Goal: Task Accomplishment & Management: Use online tool/utility

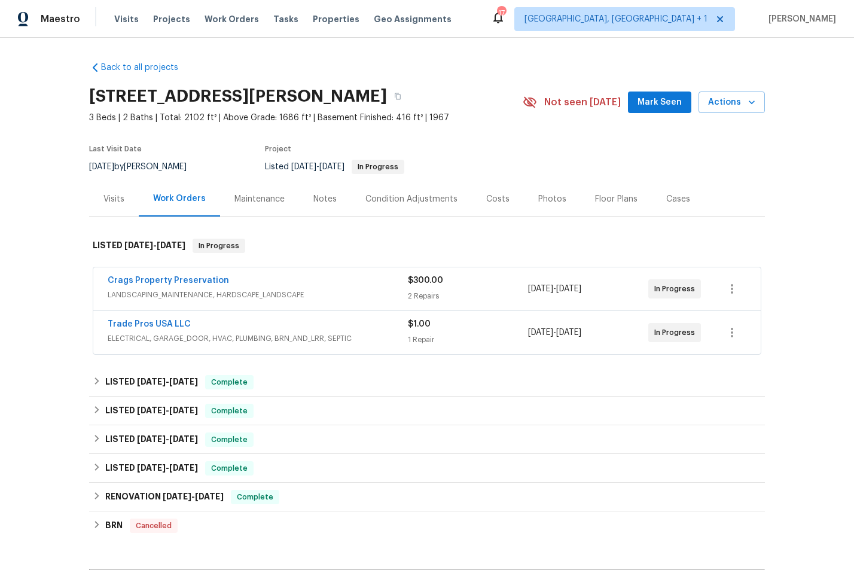
click at [118, 196] on div "Visits" at bounding box center [113, 199] width 21 height 12
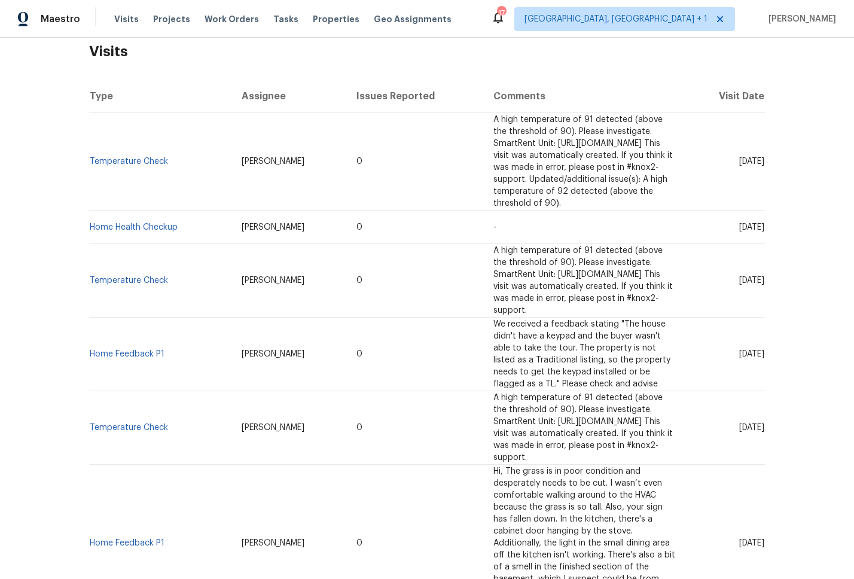
scroll to position [151, 0]
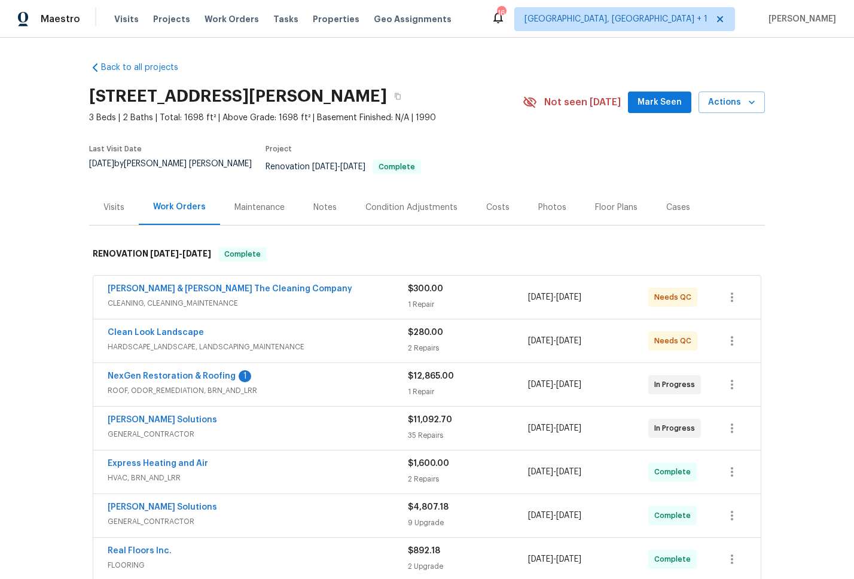
click at [555, 202] on div "Photos" at bounding box center [552, 208] width 28 height 12
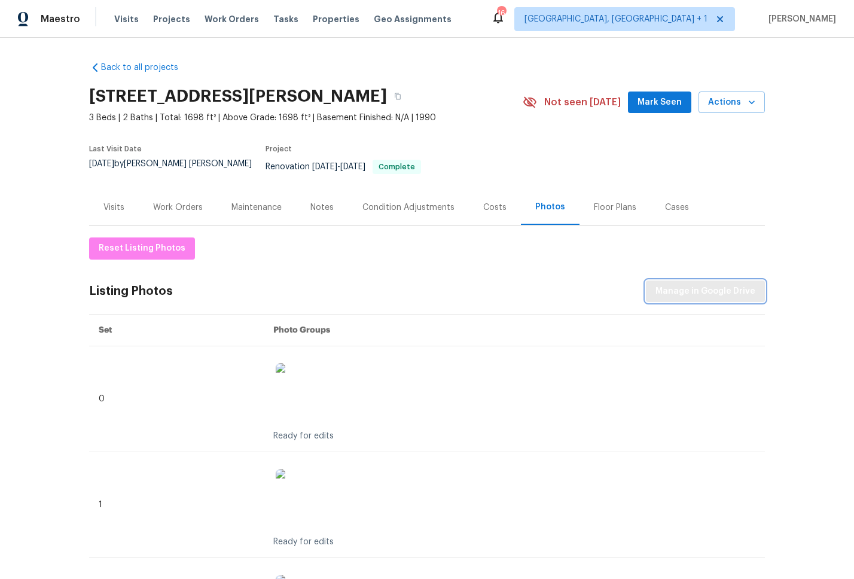
click at [718, 289] on span "Manage in Google Drive" at bounding box center [705, 291] width 100 height 15
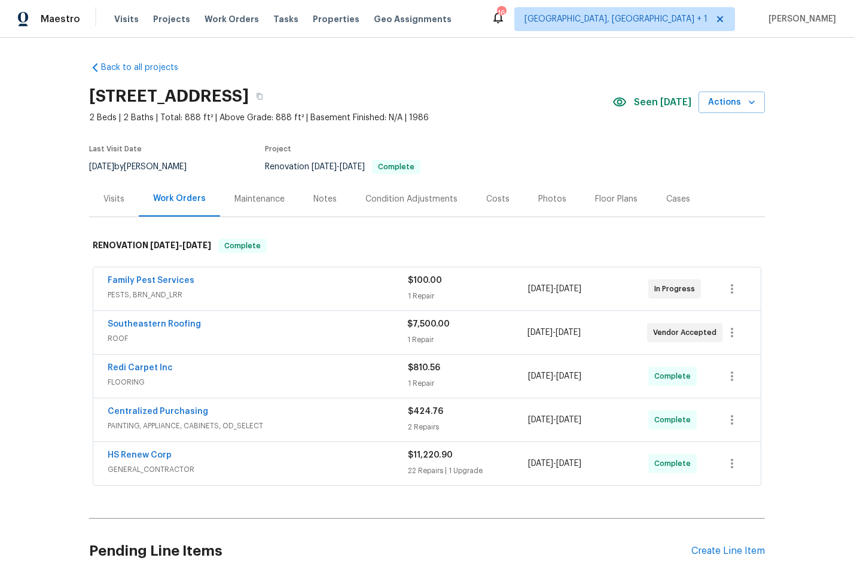
click at [551, 195] on div "Photos" at bounding box center [552, 199] width 28 height 12
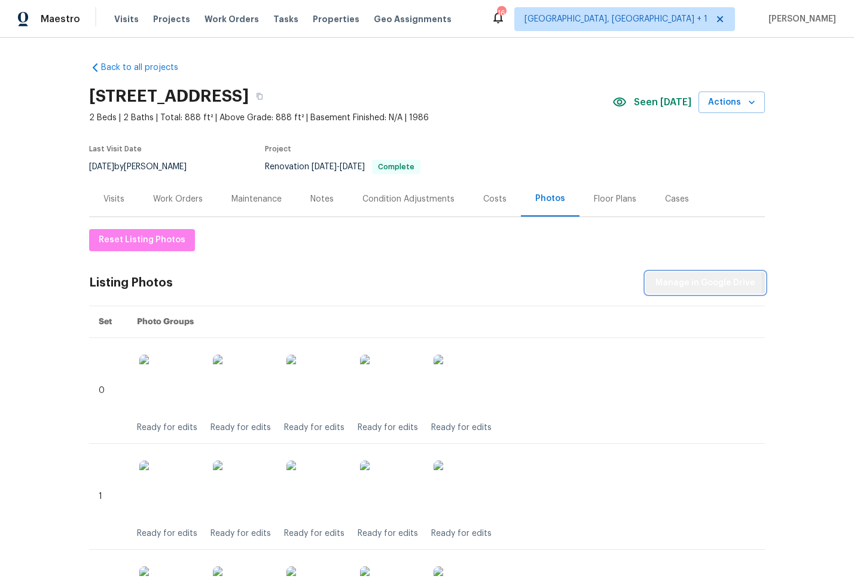
click at [683, 284] on span "Manage in Google Drive" at bounding box center [705, 283] width 100 height 15
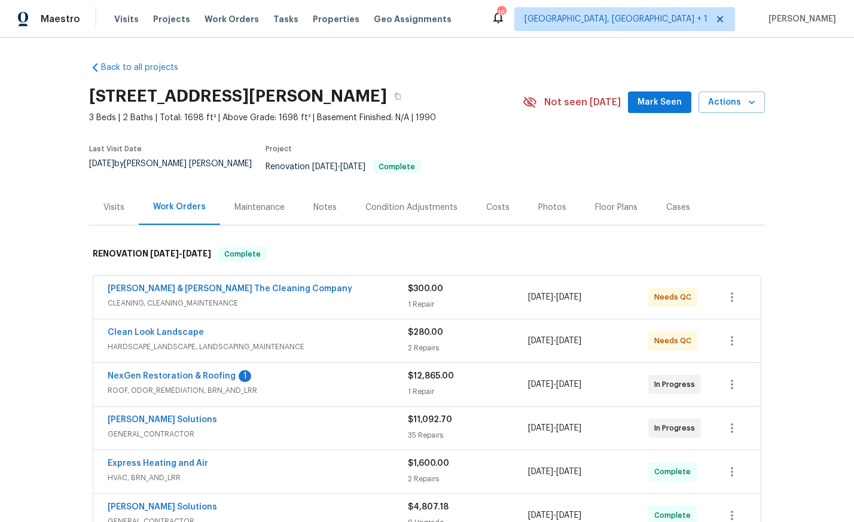
click at [543, 202] on div "Photos" at bounding box center [552, 208] width 28 height 12
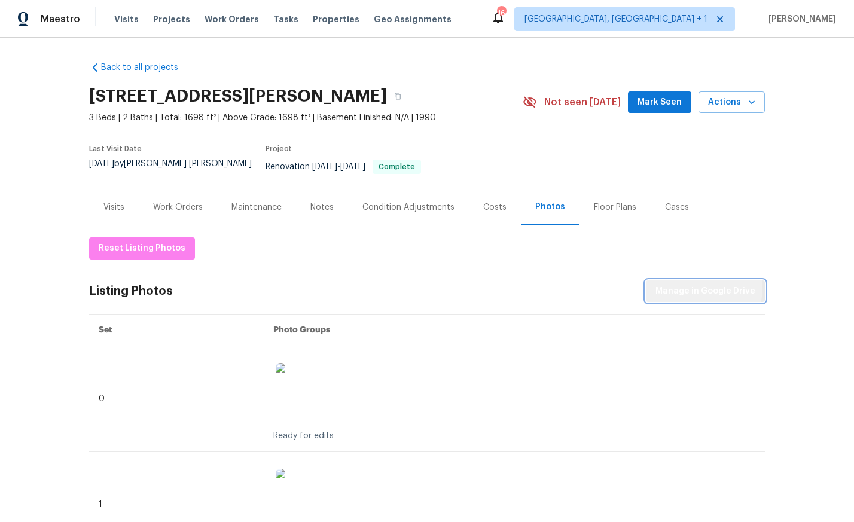
click at [695, 284] on span "Manage in Google Drive" at bounding box center [705, 291] width 100 height 15
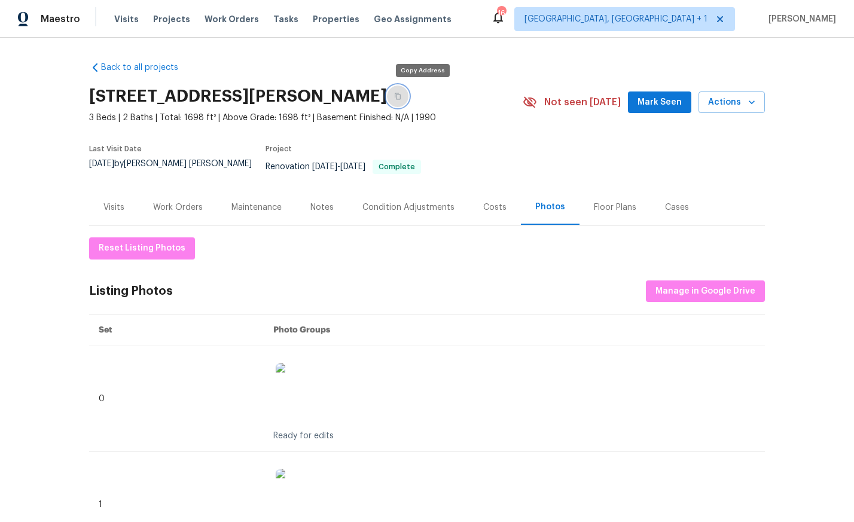
click at [408, 100] on button "button" at bounding box center [398, 97] width 22 height 22
